Goal: Check status: Check status

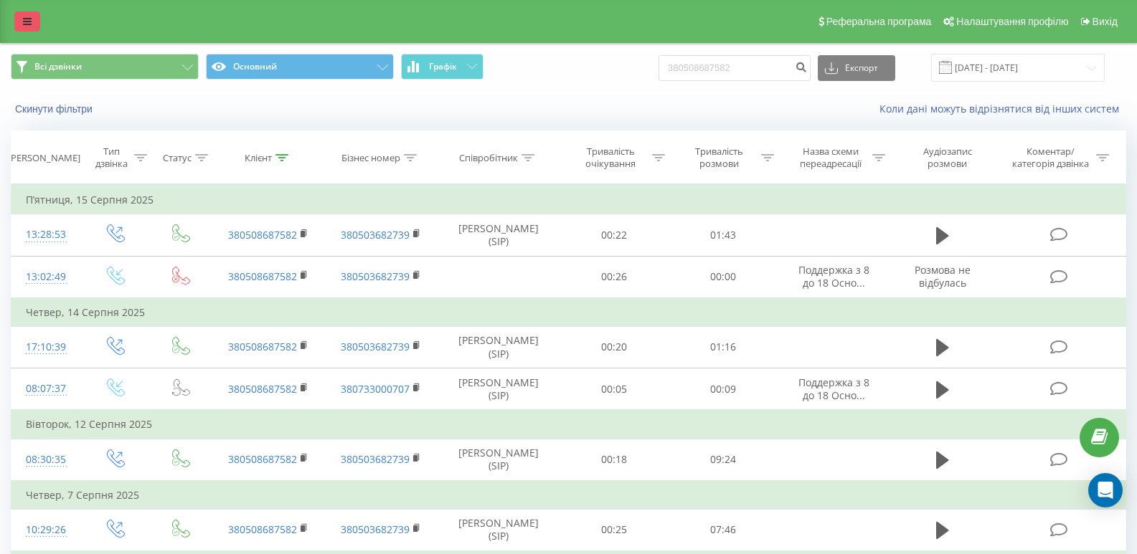
click at [29, 14] on link at bounding box center [27, 21] width 26 height 20
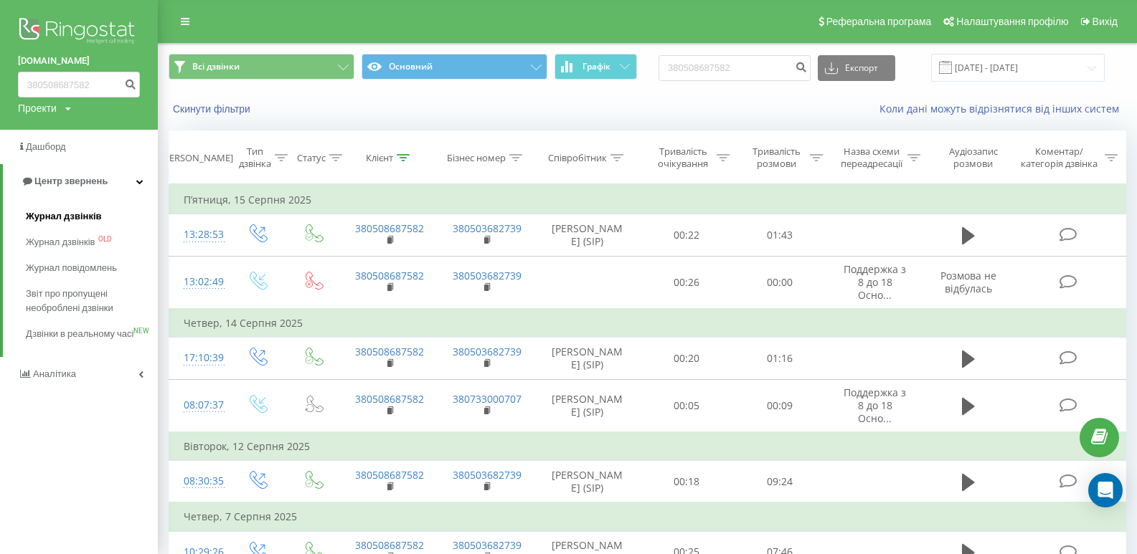
click at [77, 212] on span "Журнал дзвінків" at bounding box center [64, 216] width 76 height 14
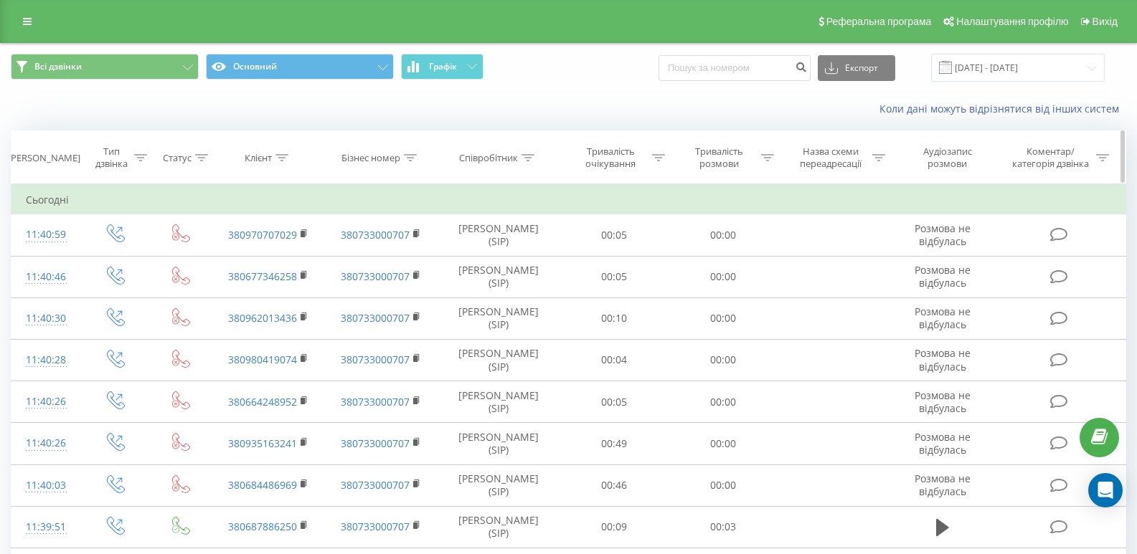
click at [282, 154] on icon at bounding box center [281, 157] width 13 height 7
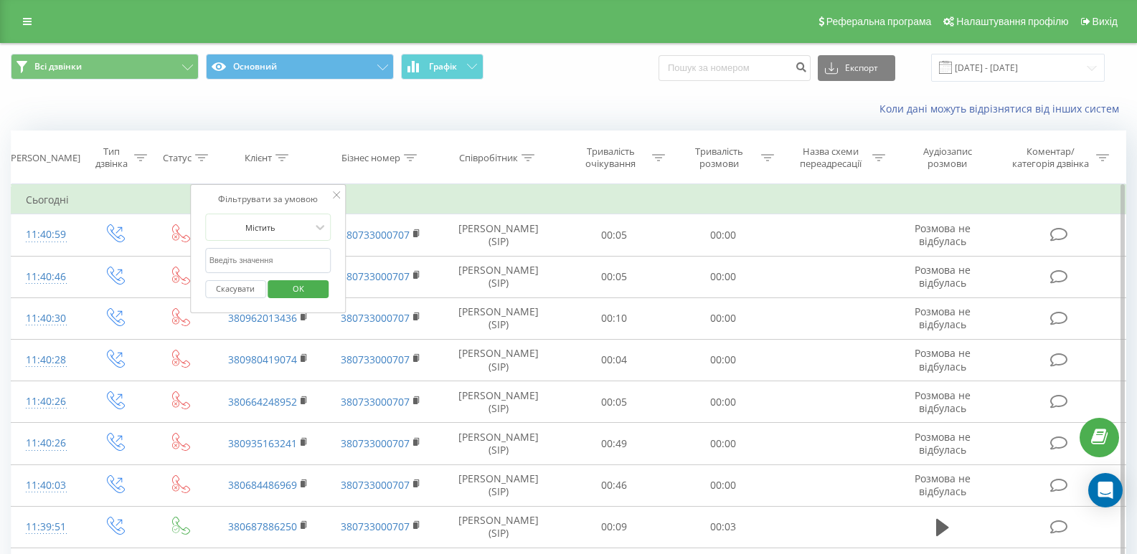
click at [290, 256] on input "text" at bounding box center [268, 260] width 126 height 25
paste input "380996468006"
type input "380996468006"
click at [300, 281] on span "OK" at bounding box center [298, 289] width 40 height 22
